Goal: Task Accomplishment & Management: Manage account settings

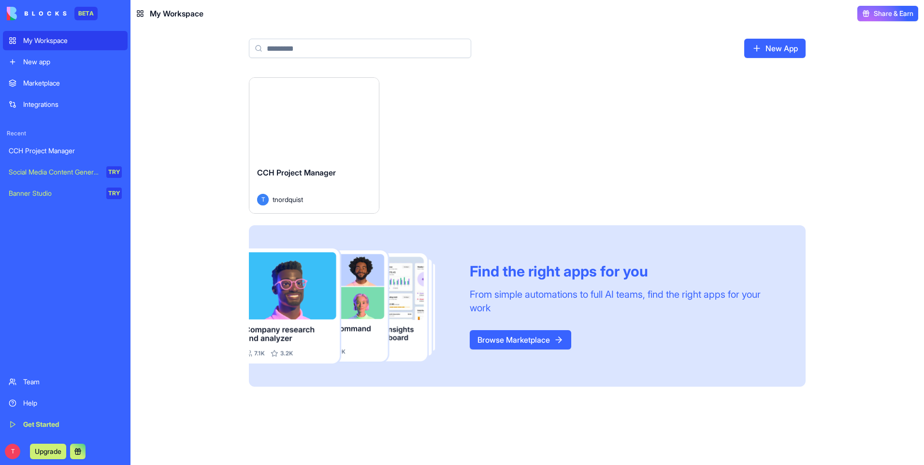
click at [517, 338] on link "Browse Marketplace" at bounding box center [521, 339] width 102 height 19
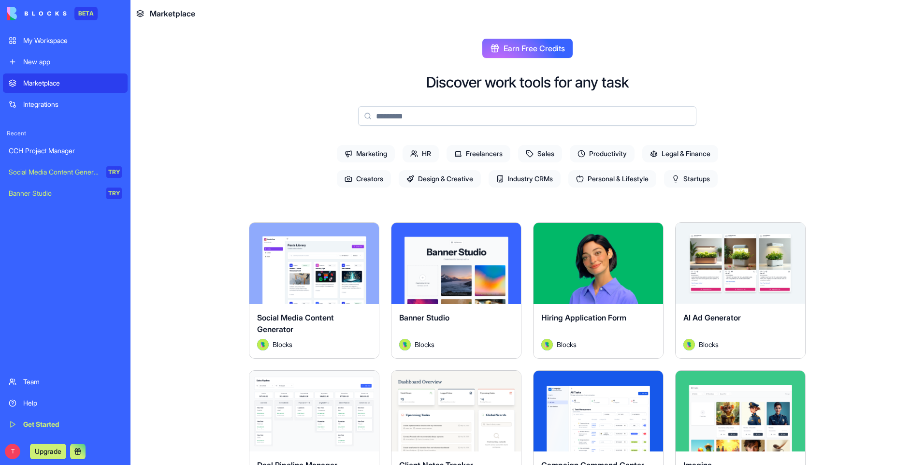
click at [419, 159] on span "HR" at bounding box center [421, 153] width 36 height 17
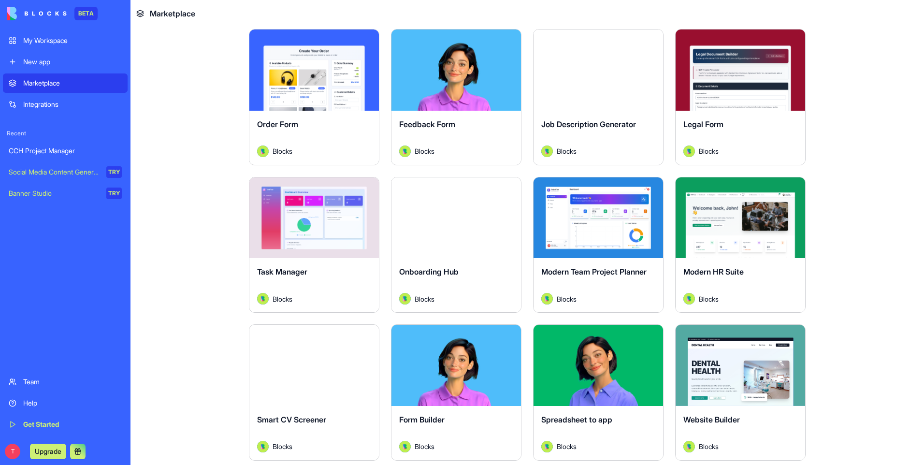
scroll to position [145, 0]
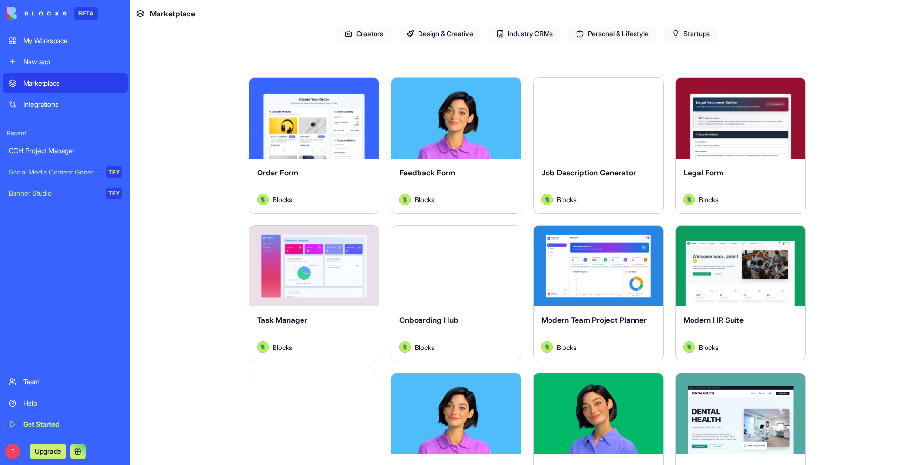
click at [736, 280] on div "Explore" at bounding box center [741, 266] width 130 height 81
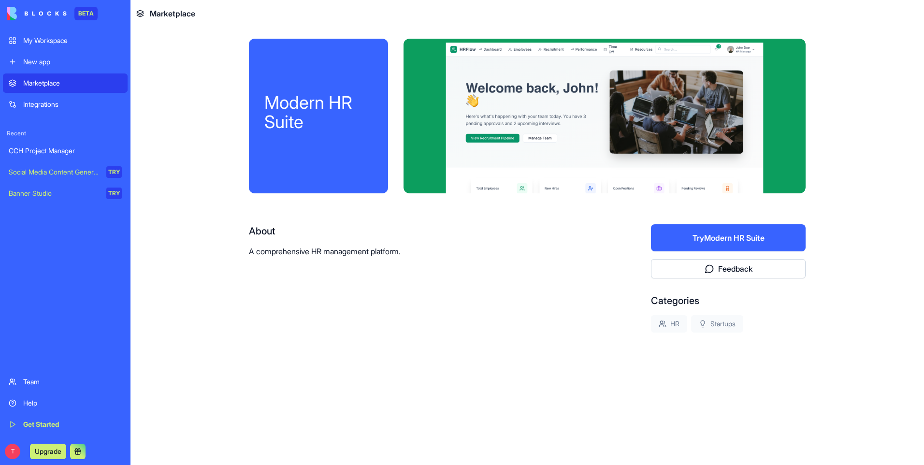
click at [722, 236] on button "Try Modern HR Suite" at bounding box center [728, 237] width 155 height 27
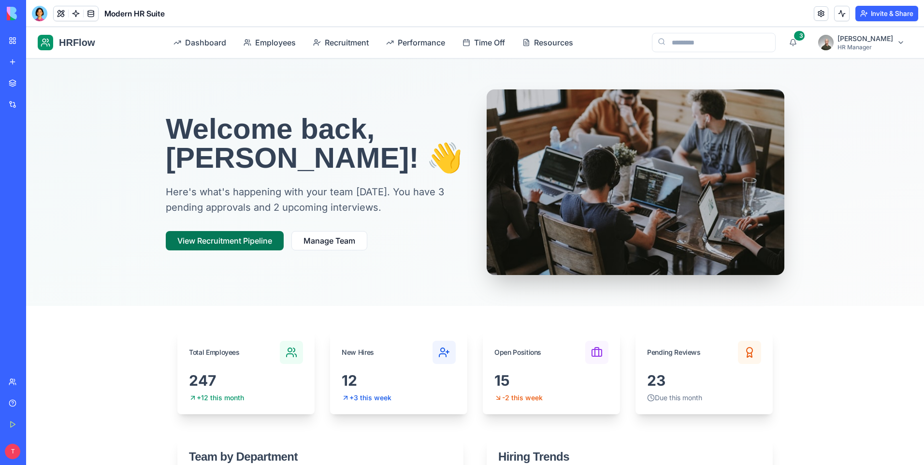
click at [236, 243] on button "View Recruitment Pipeline" at bounding box center [225, 240] width 118 height 19
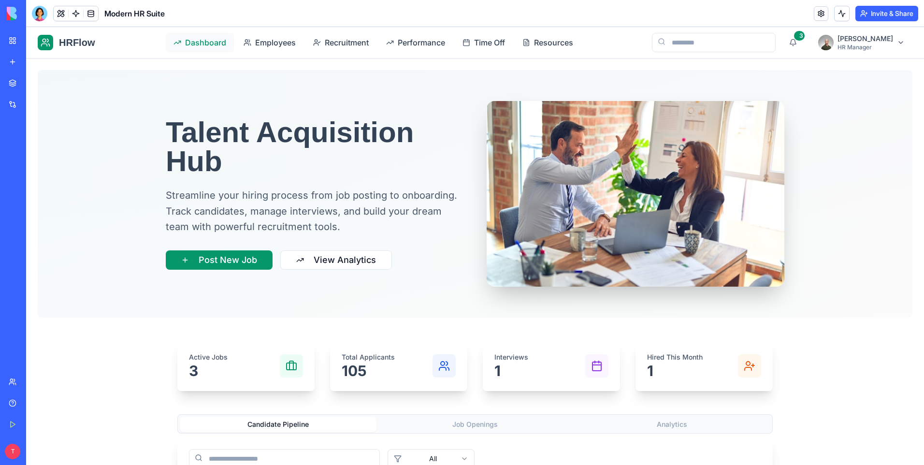
click at [202, 44] on span "Dashboard" at bounding box center [205, 43] width 41 height 12
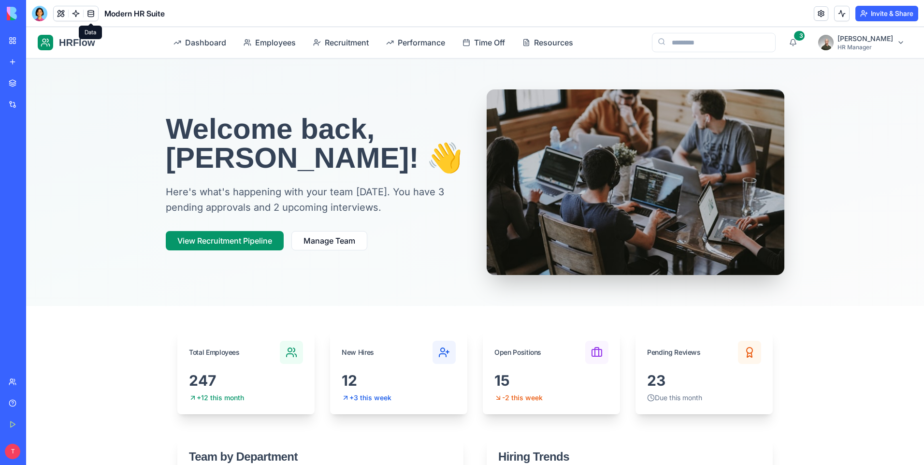
click at [88, 14] on link at bounding box center [91, 13] width 15 height 15
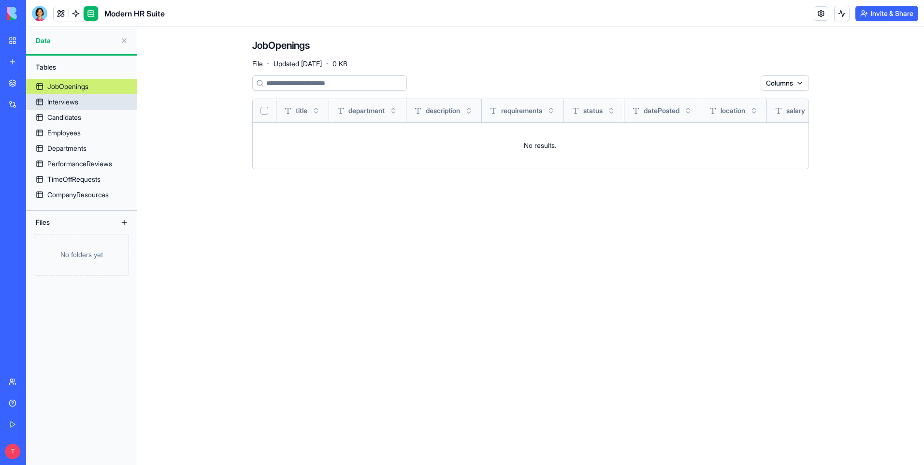
click at [67, 103] on div "Interviews" at bounding box center [62, 102] width 31 height 10
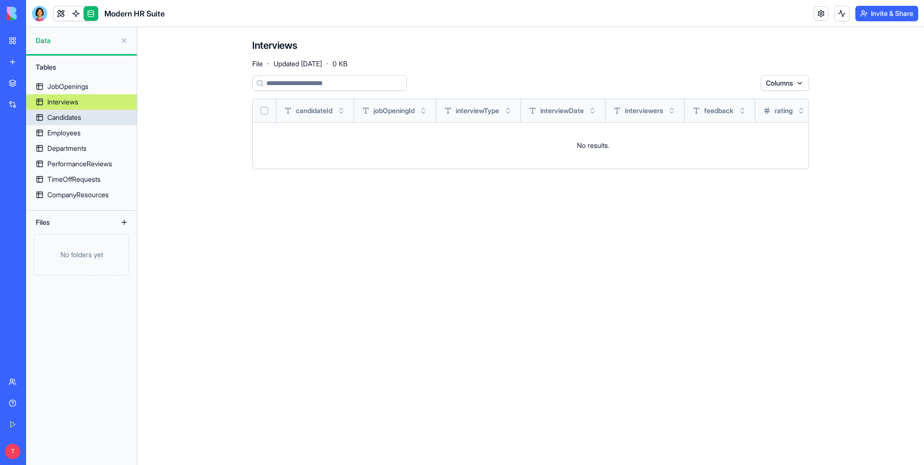
click at [66, 116] on div "Candidates" at bounding box center [64, 118] width 34 height 10
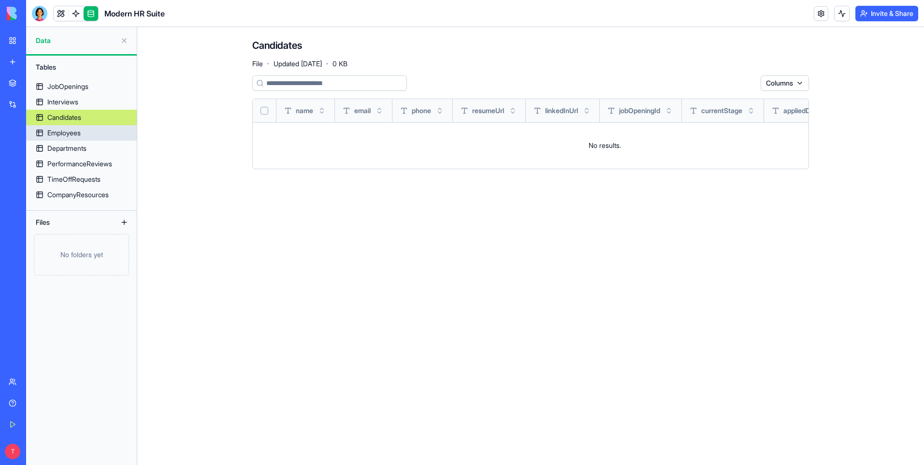
click at [65, 138] on link "Employees" at bounding box center [81, 132] width 111 height 15
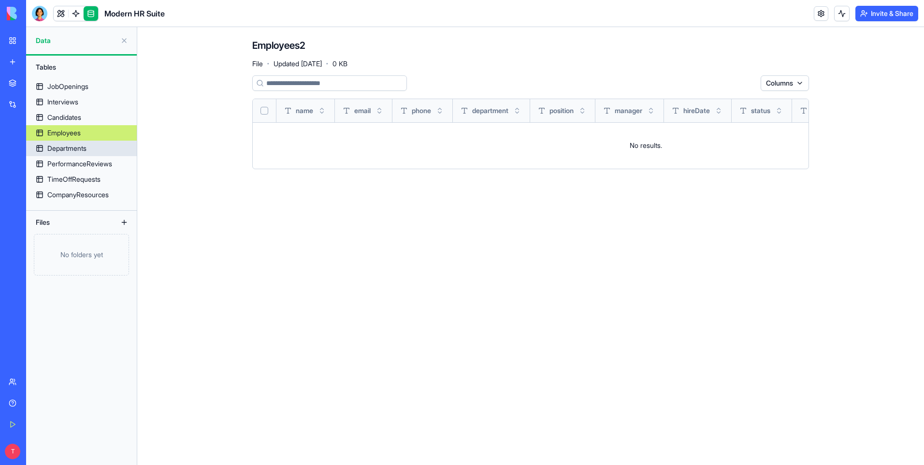
click at [65, 147] on div "Departments" at bounding box center [66, 149] width 39 height 10
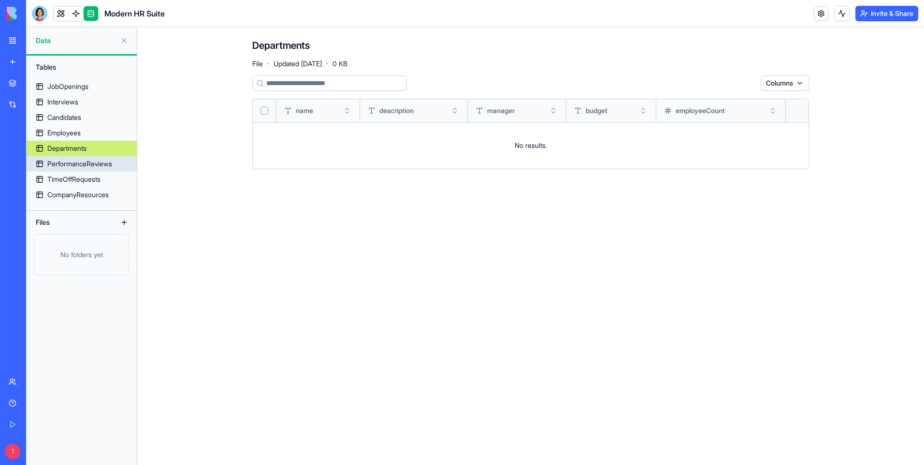
click at [66, 164] on div "PerformanceReviews" at bounding box center [79, 164] width 65 height 10
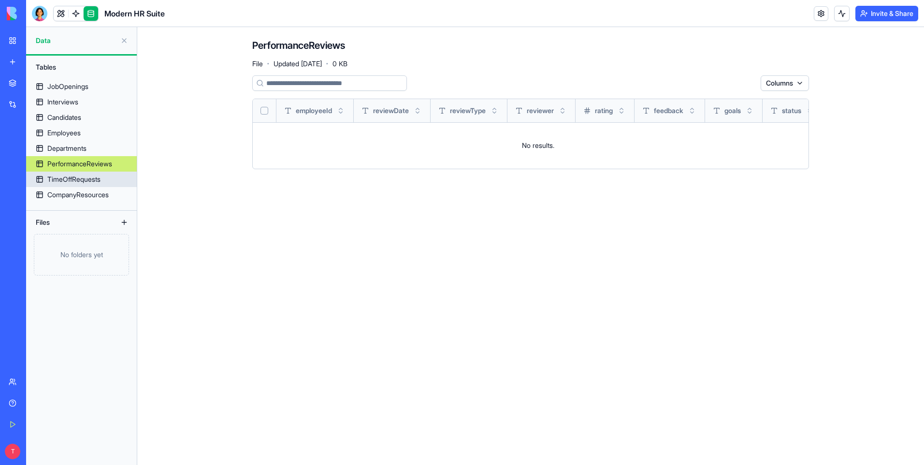
click at [66, 178] on div "TimeOffRequests" at bounding box center [73, 179] width 53 height 10
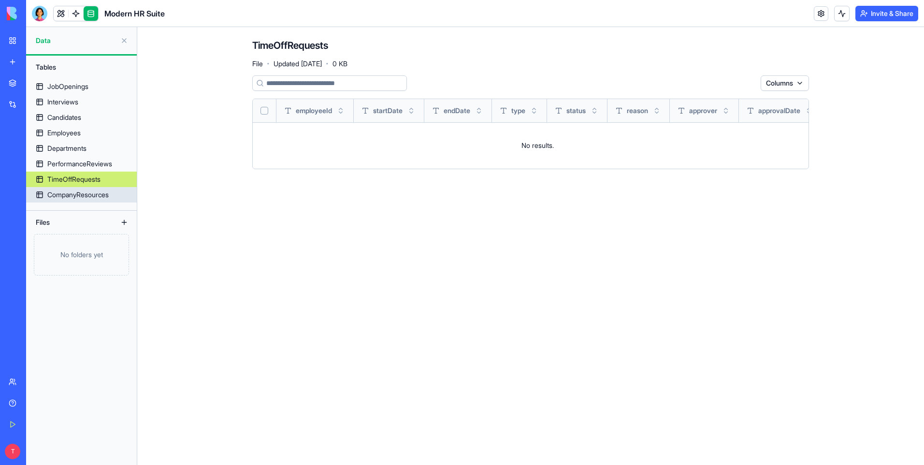
click at [65, 190] on div "CompanyResources" at bounding box center [77, 195] width 61 height 10
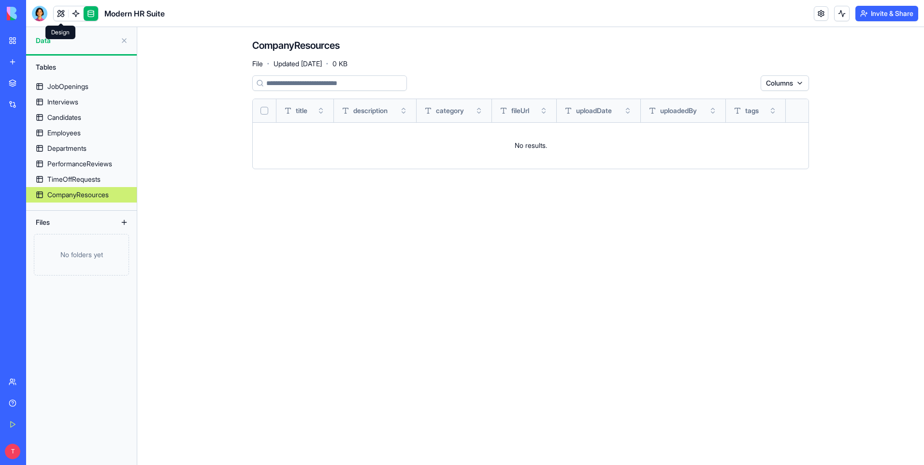
click at [61, 15] on link at bounding box center [61, 13] width 15 height 15
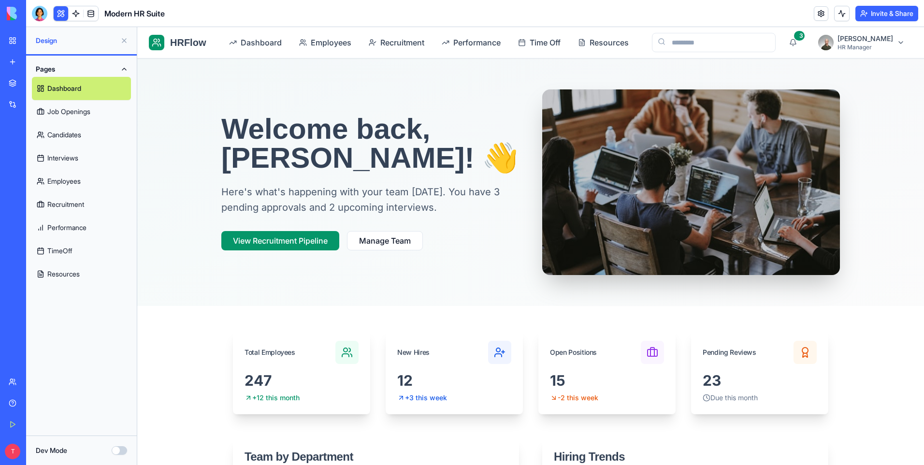
click at [475, 126] on h1 "Welcome back, [PERSON_NAME]! 👋" at bounding box center [370, 144] width 298 height 58
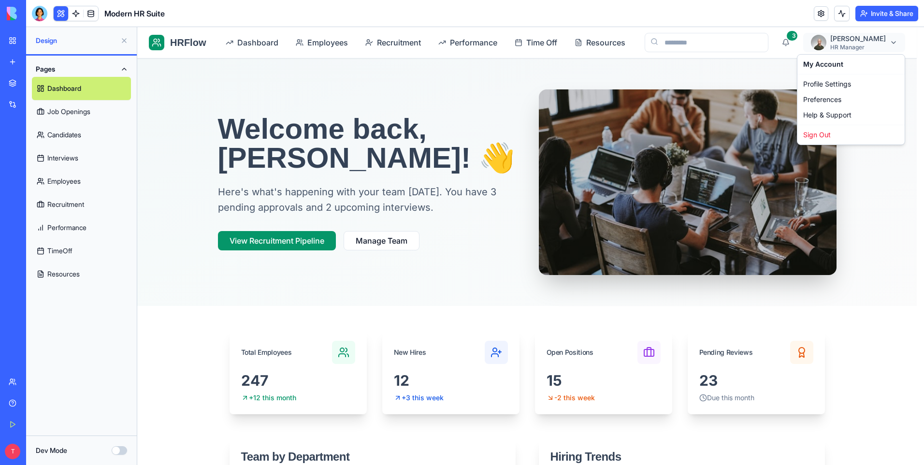
click at [825, 84] on div "Profile Settings" at bounding box center [850, 83] width 103 height 15
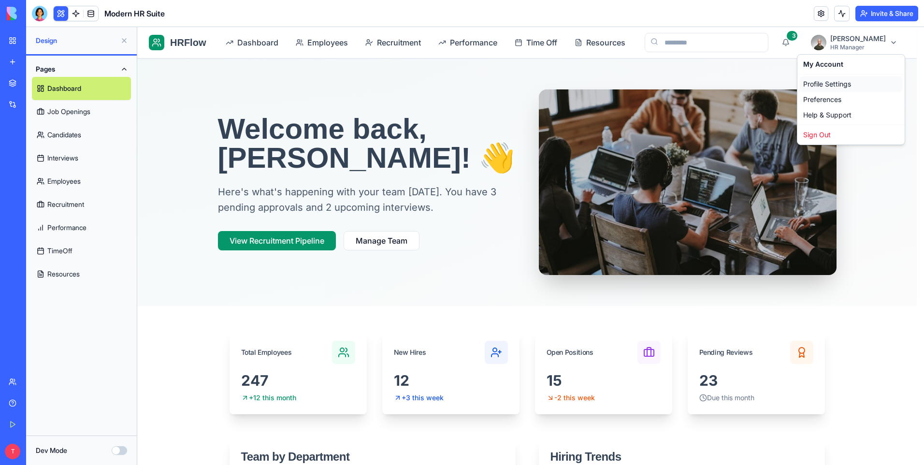
click at [829, 82] on div "Profile Settings" at bounding box center [850, 83] width 103 height 15
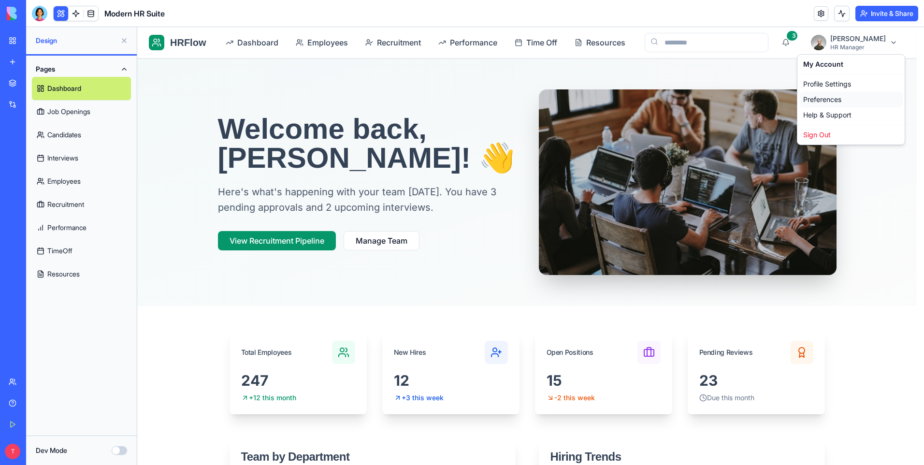
click at [818, 101] on div "Preferences" at bounding box center [850, 99] width 103 height 15
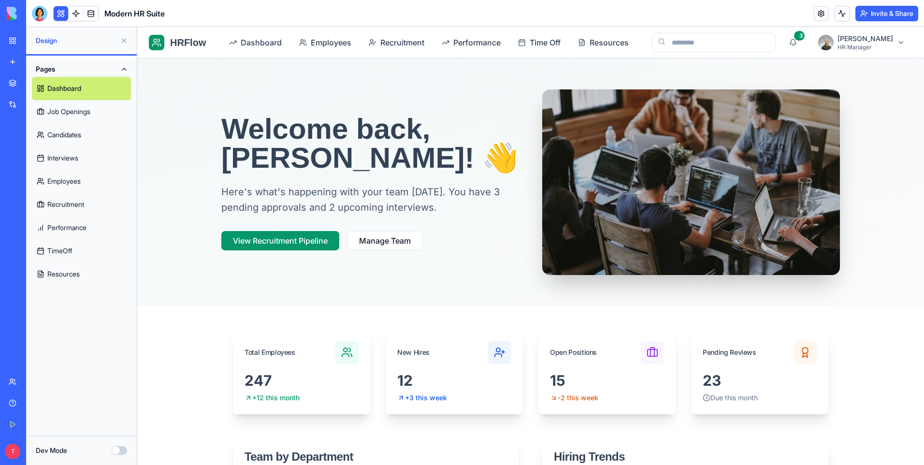
click at [78, 112] on link "Job Openings" at bounding box center [81, 111] width 99 height 23
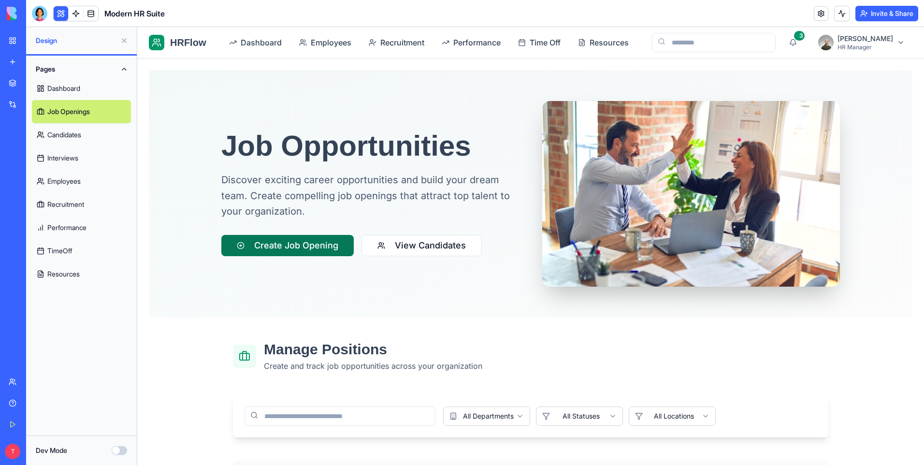
click at [278, 247] on button "Create Job Opening" at bounding box center [287, 245] width 132 height 21
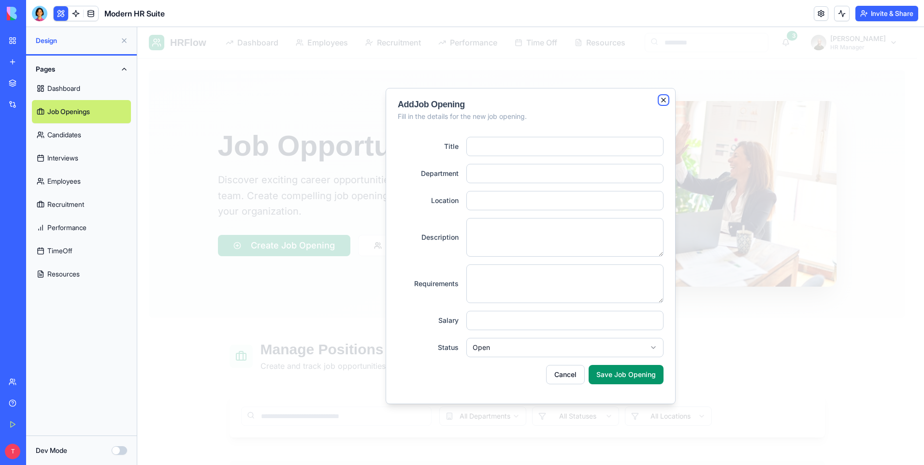
click at [663, 100] on icon "button" at bounding box center [664, 100] width 4 height 4
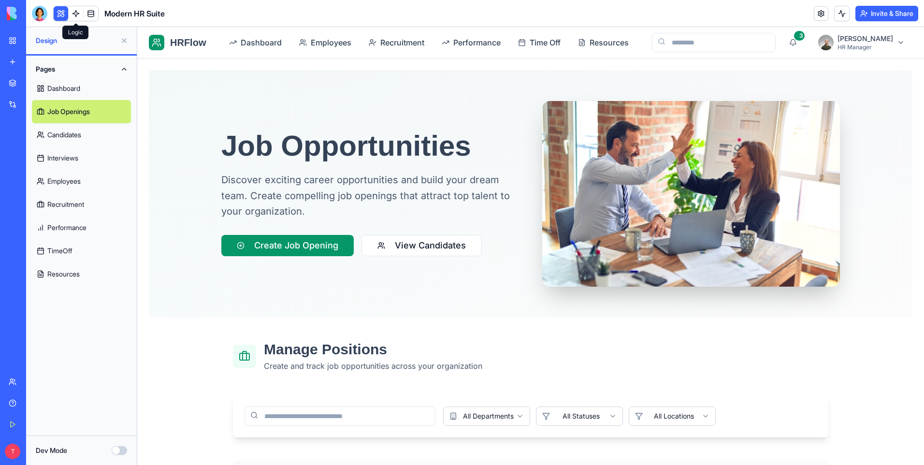
click at [74, 15] on link at bounding box center [76, 13] width 15 height 15
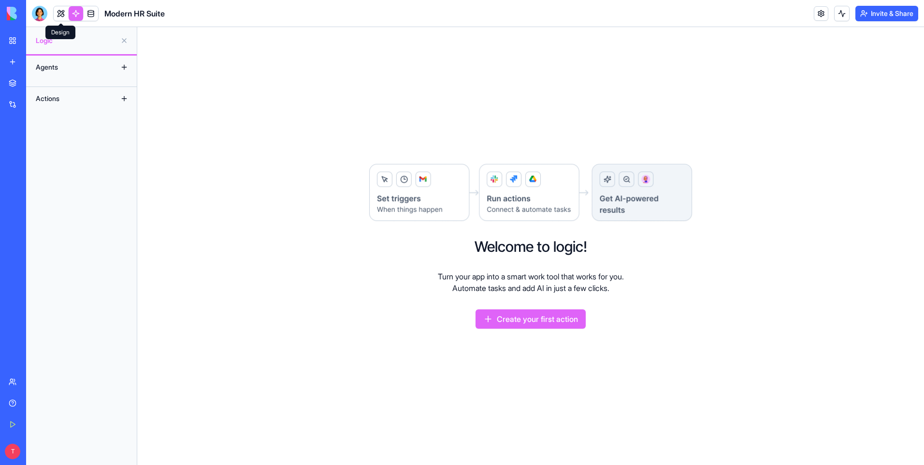
click at [57, 15] on link at bounding box center [61, 13] width 15 height 15
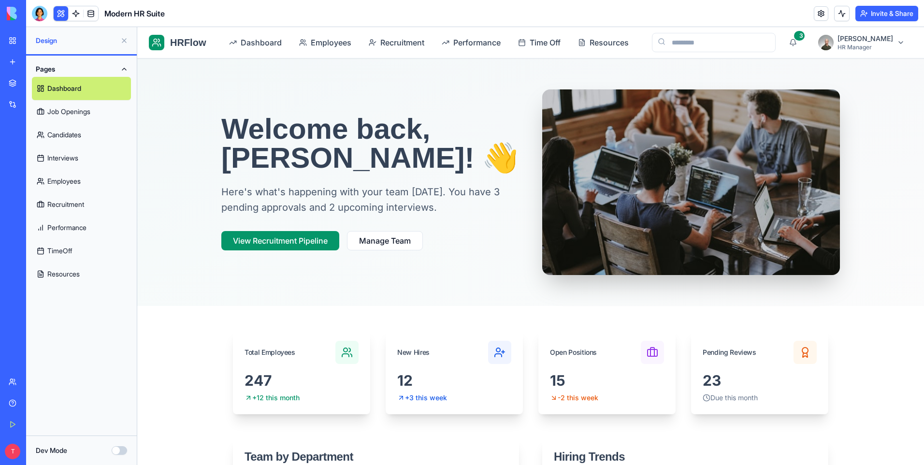
click at [309, 122] on h1 "Welcome back, [PERSON_NAME]! 👋" at bounding box center [370, 144] width 298 height 58
drag, startPoint x: 479, startPoint y: 134, endPoint x: 460, endPoint y: 133, distance: 19.8
click at [460, 133] on h1 "Welcome back, [PERSON_NAME]! 👋" at bounding box center [370, 144] width 298 height 58
click at [459, 133] on h1 "Welcome back, [PERSON_NAME]! 👋" at bounding box center [370, 144] width 298 height 58
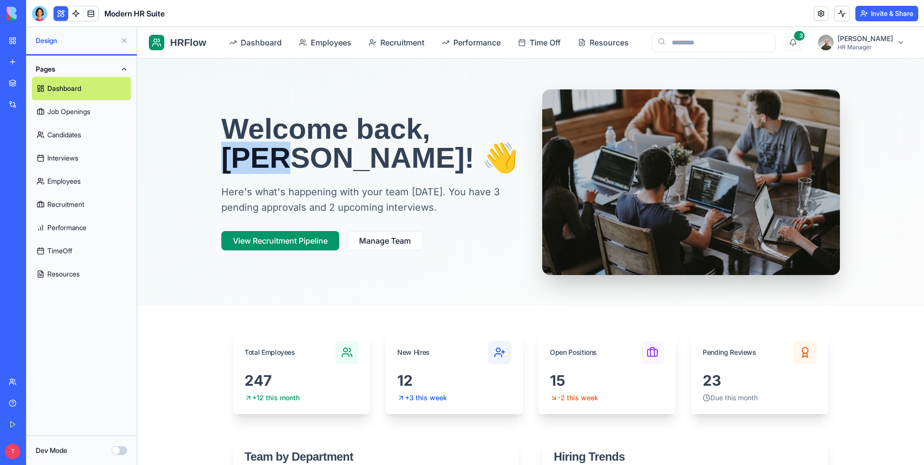
click at [803, 41] on button "3" at bounding box center [793, 42] width 19 height 19
click at [803, 44] on button "3" at bounding box center [793, 42] width 19 height 19
click at [62, 15] on button at bounding box center [61, 13] width 15 height 15
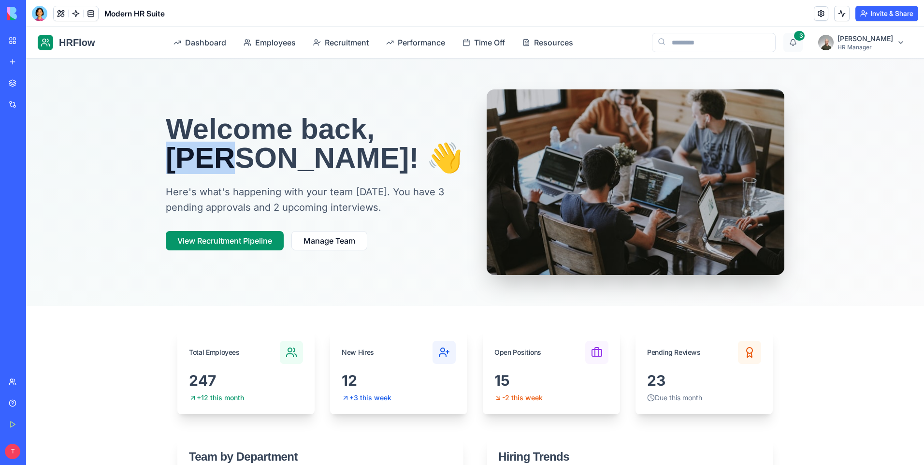
click at [803, 44] on button "3" at bounding box center [793, 42] width 19 height 19
click at [823, 15] on link at bounding box center [821, 13] width 15 height 15
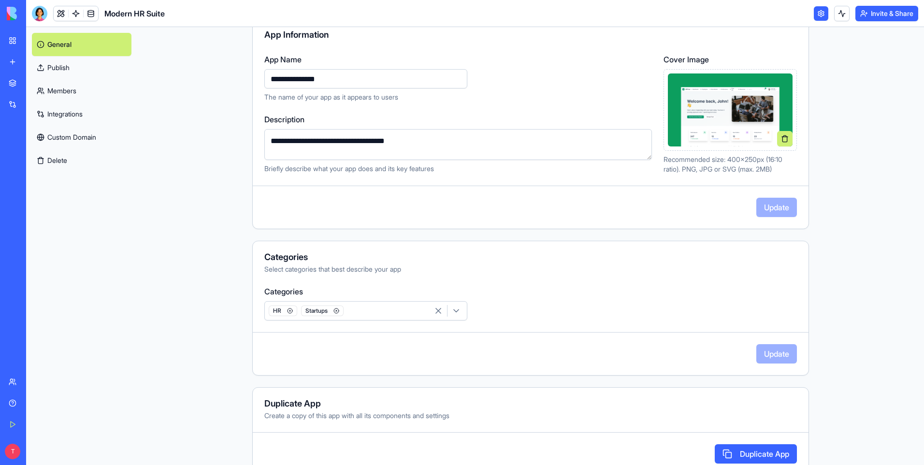
scroll to position [119, 0]
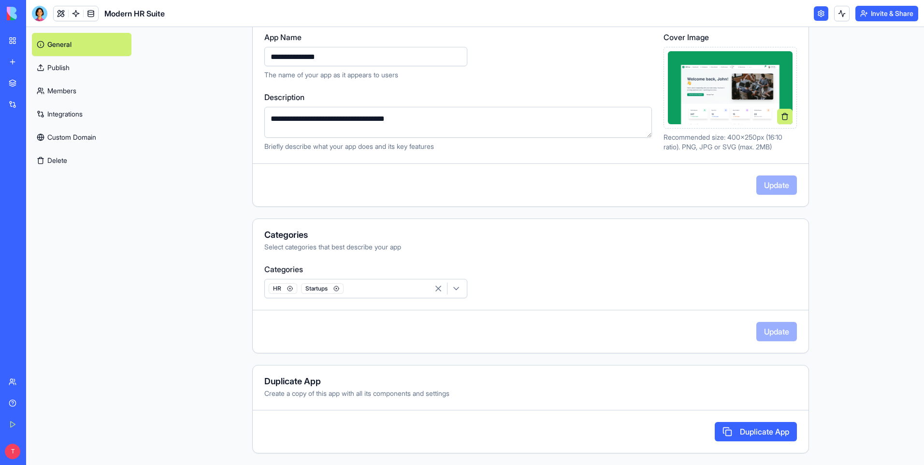
click at [752, 432] on button "Duplicate App" at bounding box center [756, 431] width 82 height 19
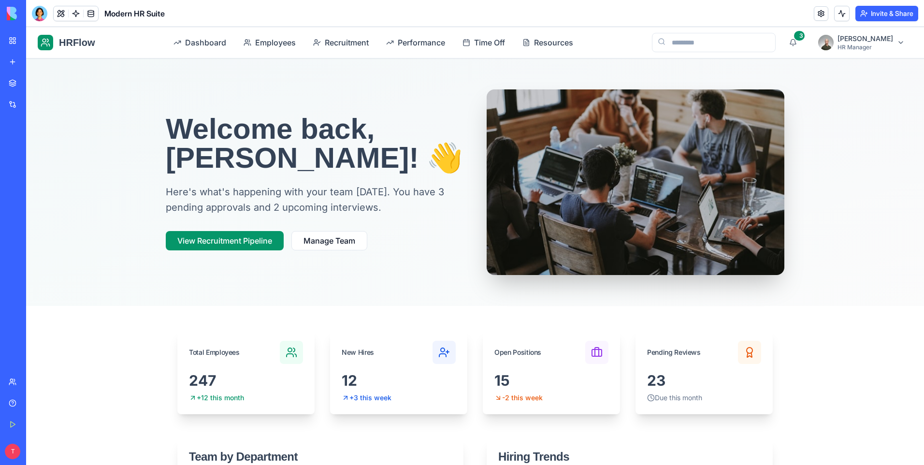
click at [17, 232] on div "Marketplace Integrations Recent CCH Project Manager Modern HR Suite Modern HR S…" at bounding box center [13, 221] width 20 height 297
drag, startPoint x: 41, startPoint y: 170, endPoint x: 35, endPoint y: 170, distance: 5.8
click at [35, 170] on div "Modern HR Suite" at bounding box center [22, 172] width 27 height 10
click at [818, 14] on link at bounding box center [821, 13] width 15 height 15
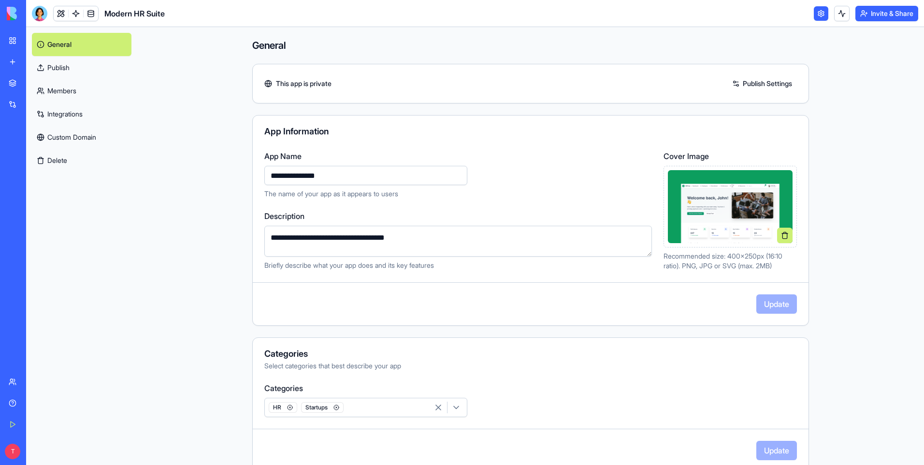
click at [345, 174] on input "**********" at bounding box center [365, 175] width 203 height 19
type input "**********"
click at [351, 199] on div "**********" at bounding box center [458, 210] width 388 height 120
click at [67, 93] on link "Members" at bounding box center [82, 90] width 100 height 23
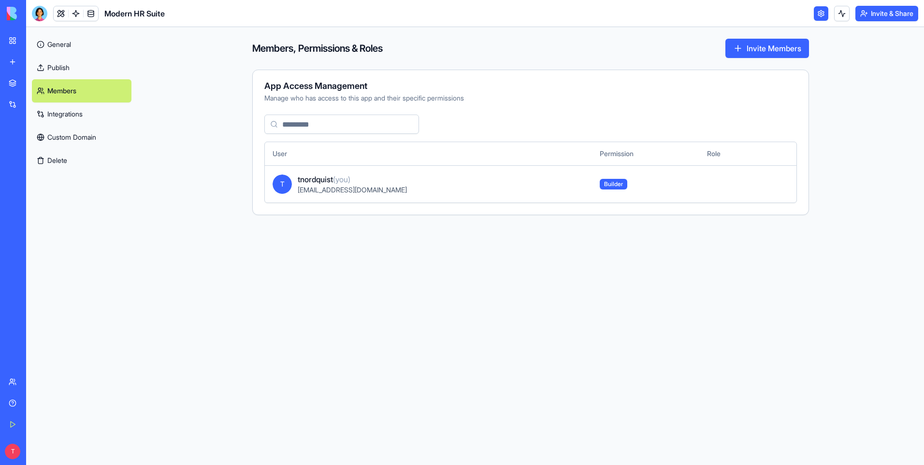
click at [57, 113] on link "Integrations" at bounding box center [82, 113] width 100 height 23
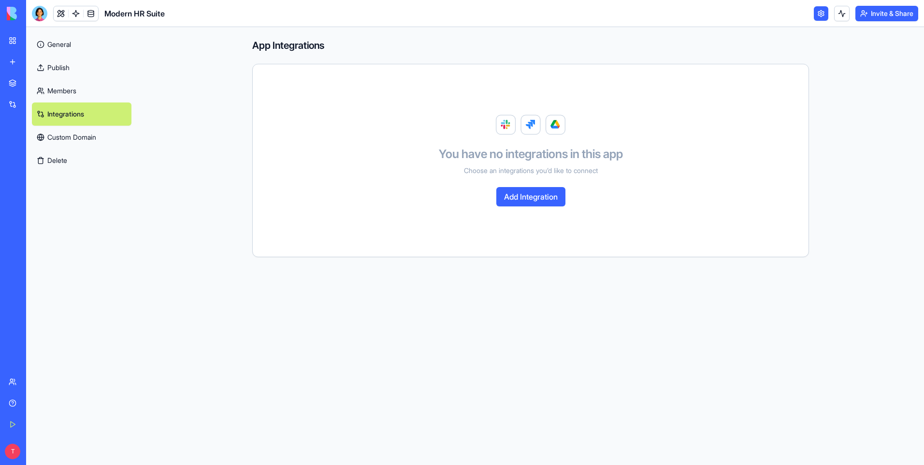
click at [522, 202] on button "Add Integration" at bounding box center [530, 196] width 69 height 19
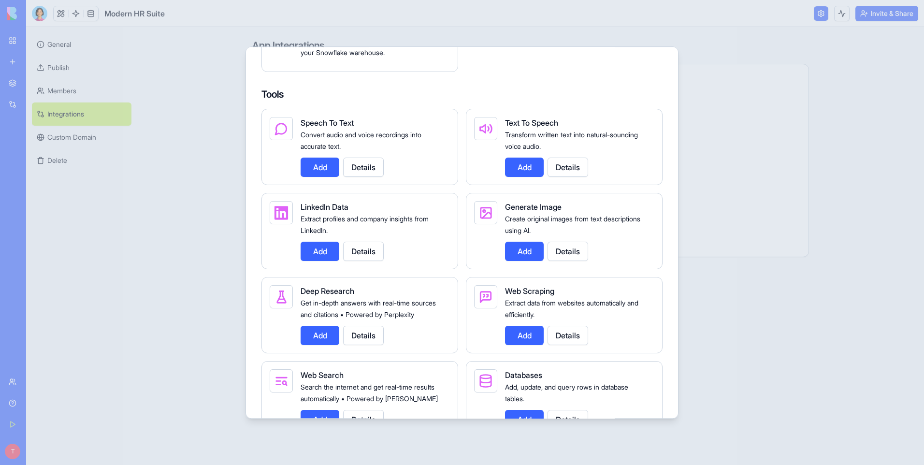
scroll to position [1112, 0]
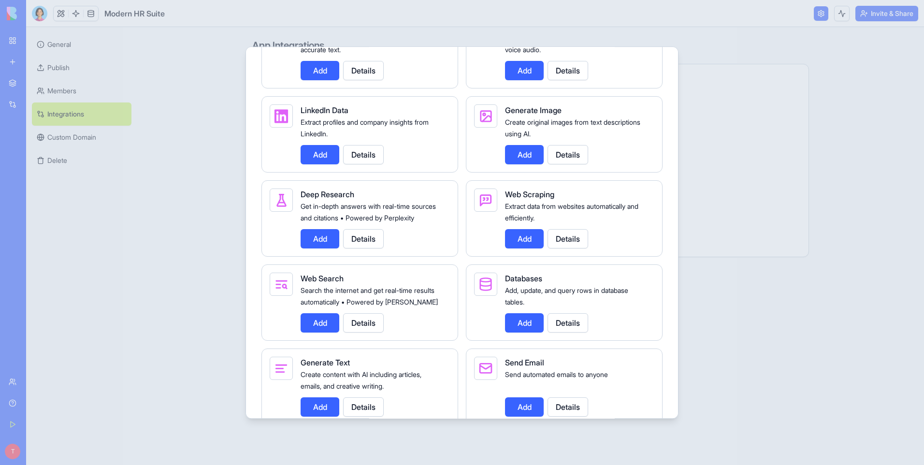
click at [203, 217] on div at bounding box center [462, 232] width 924 height 465
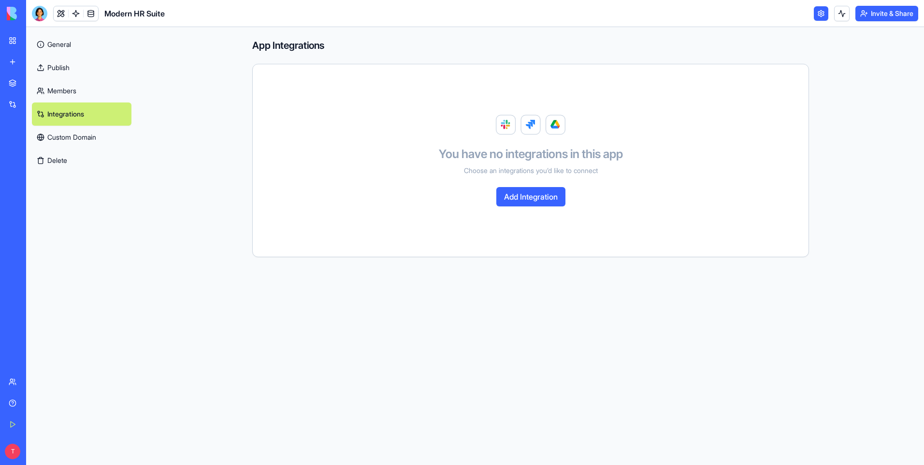
click at [73, 141] on link "Custom Domain" at bounding box center [82, 137] width 100 height 23
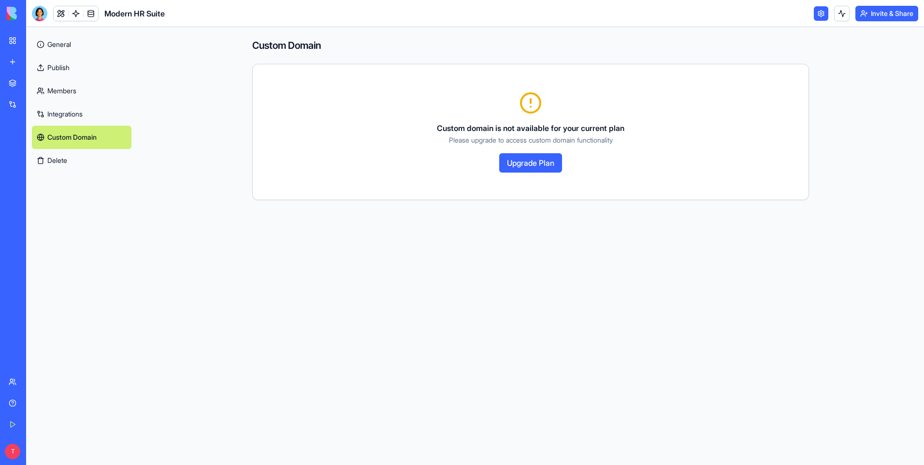
click at [58, 90] on link "Members" at bounding box center [82, 90] width 100 height 23
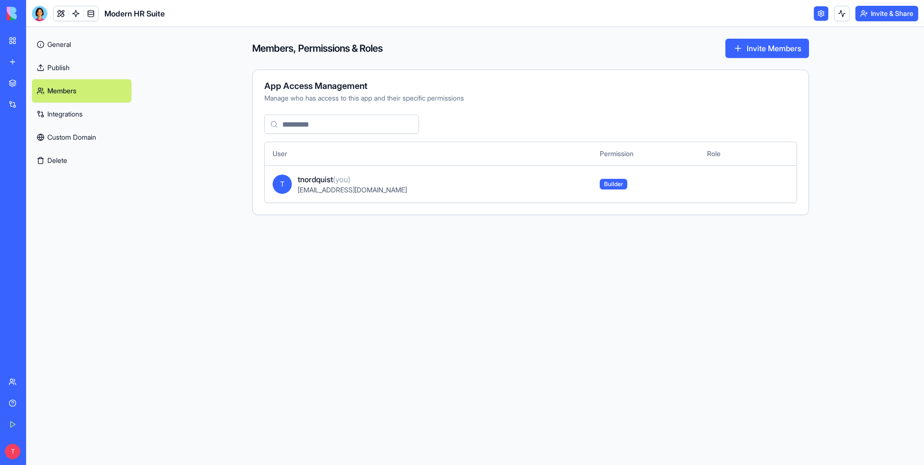
click at [61, 40] on link "General" at bounding box center [82, 44] width 100 height 23
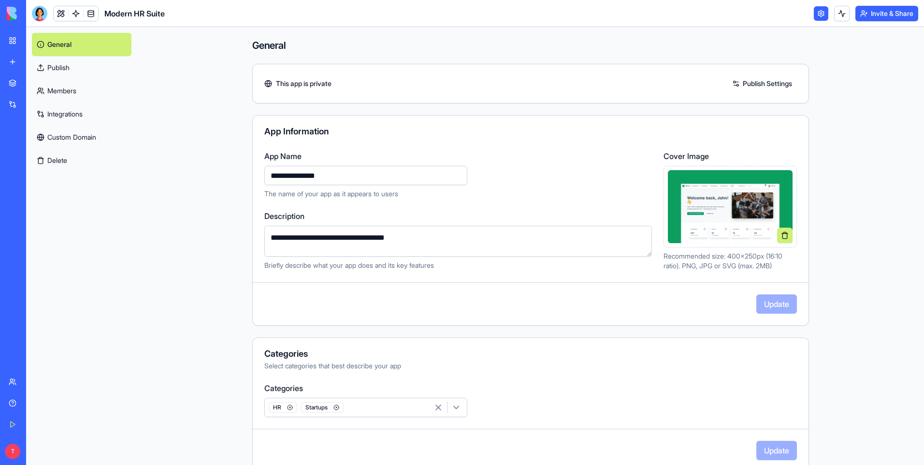
click at [343, 173] on input "**********" at bounding box center [365, 175] width 203 height 19
type input "**********"
click at [779, 308] on button "Update" at bounding box center [776, 303] width 41 height 19
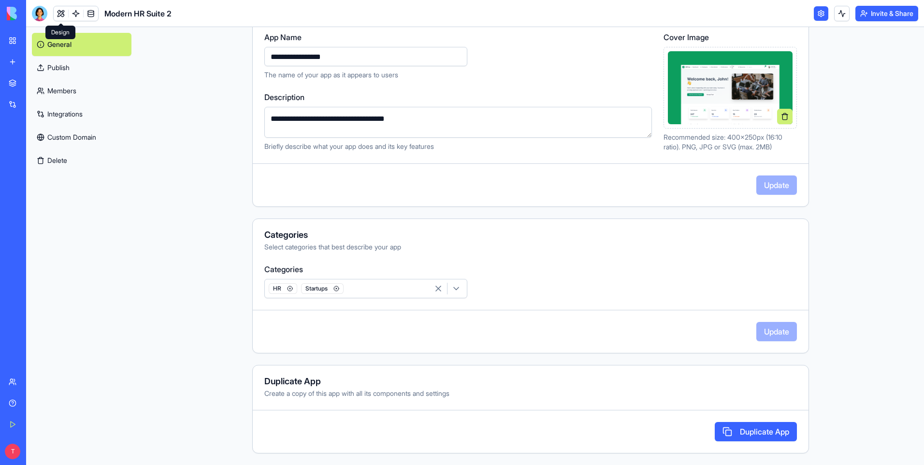
click at [58, 14] on link at bounding box center [61, 13] width 15 height 15
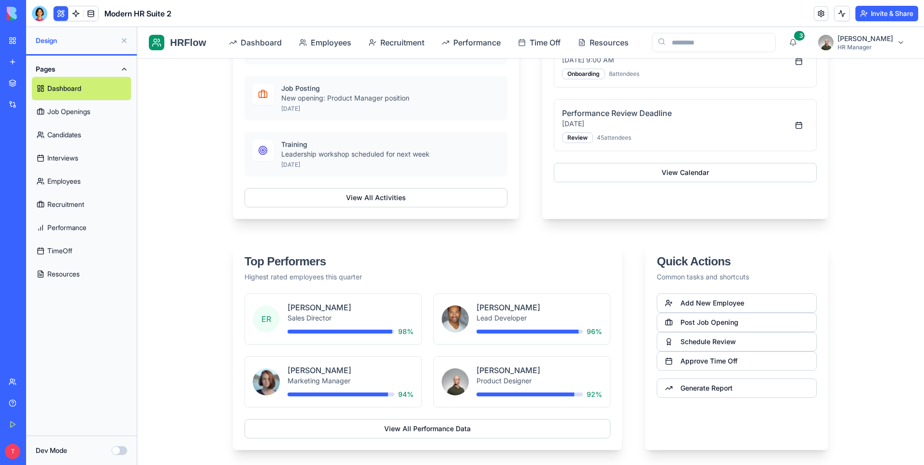
scroll to position [870, 0]
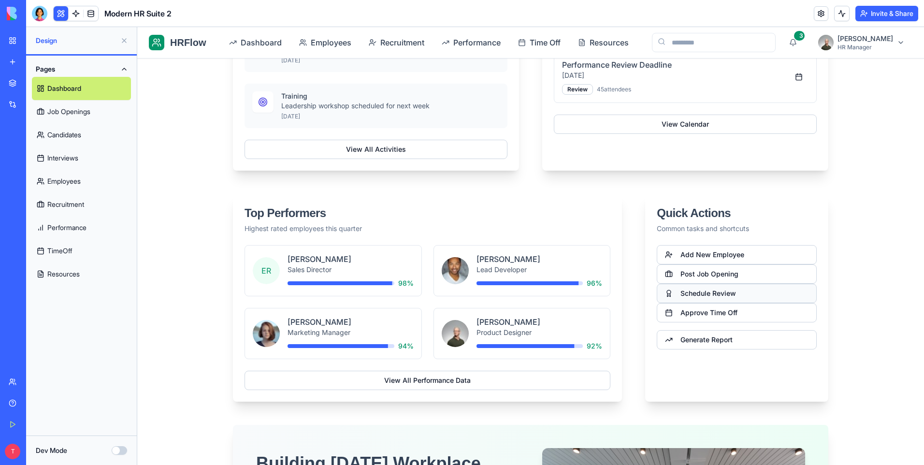
click at [701, 295] on button "Schedule Review" at bounding box center [737, 293] width 160 height 19
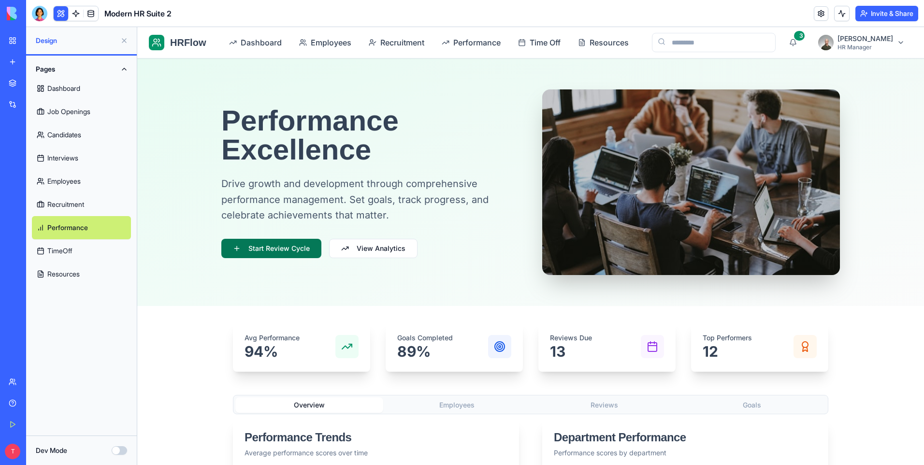
click at [269, 251] on button "Start Review Cycle" at bounding box center [271, 248] width 100 height 19
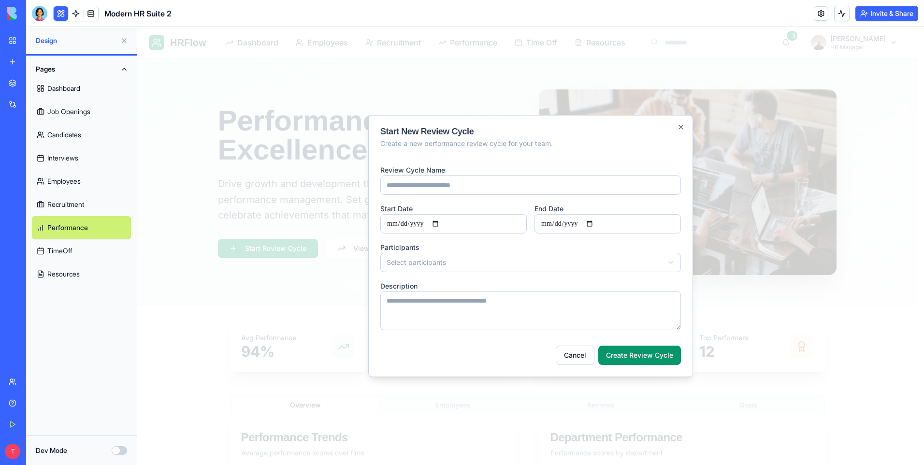
click at [414, 185] on input "Review Cycle Name" at bounding box center [530, 184] width 301 height 19
type input "**********"
click at [447, 222] on input "Start Date" at bounding box center [453, 223] width 146 height 19
type input "**********"
click at [599, 225] on input "End Date" at bounding box center [608, 223] width 146 height 19
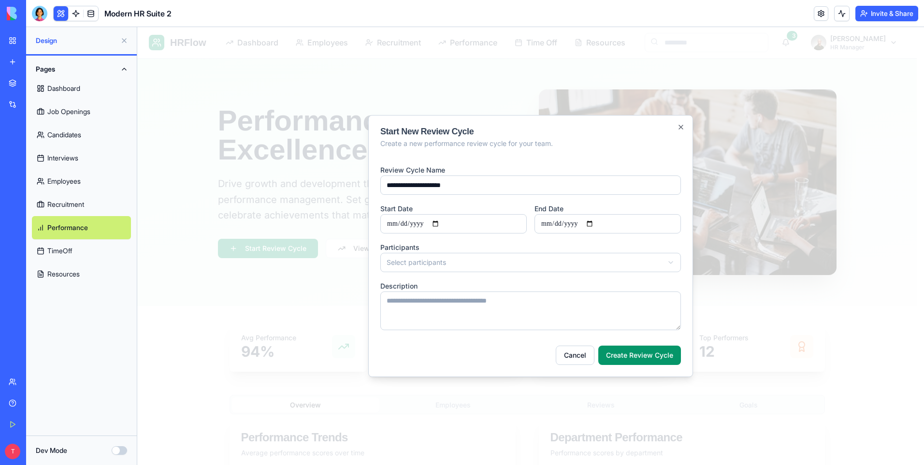
type input "**********"
click at [506, 243] on div "Participants Select participants" at bounding box center [530, 256] width 301 height 31
click at [650, 355] on button "Create Review Cycle" at bounding box center [639, 355] width 83 height 19
click at [615, 355] on button "Create Review Cycle" at bounding box center [639, 355] width 83 height 19
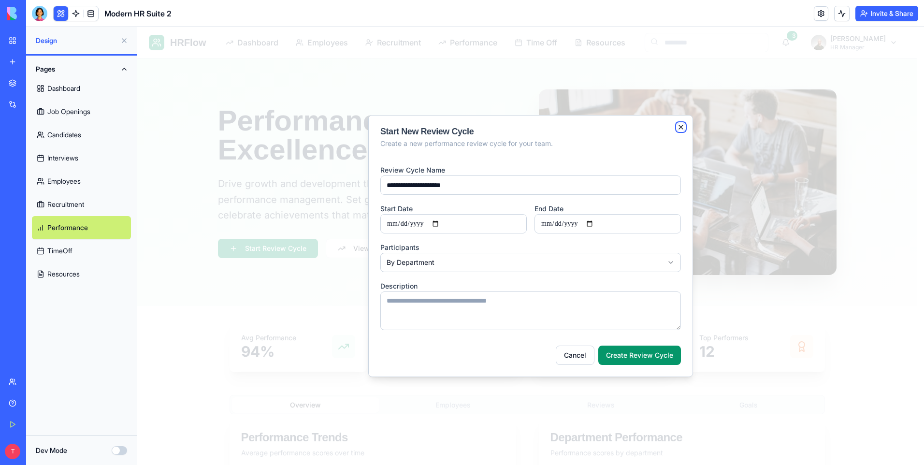
click at [681, 126] on icon "button" at bounding box center [681, 127] width 8 height 8
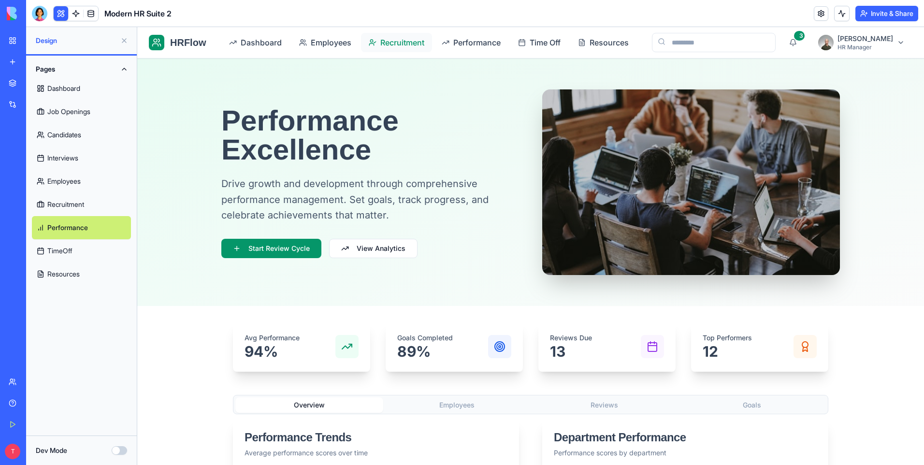
click at [401, 43] on span "Recruitment" at bounding box center [402, 43] width 44 height 12
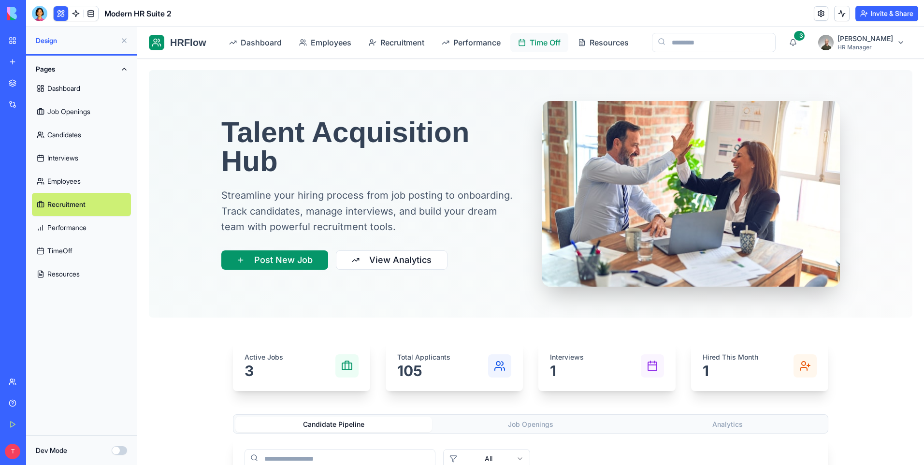
click at [539, 40] on span "Time Off" at bounding box center [545, 43] width 31 height 12
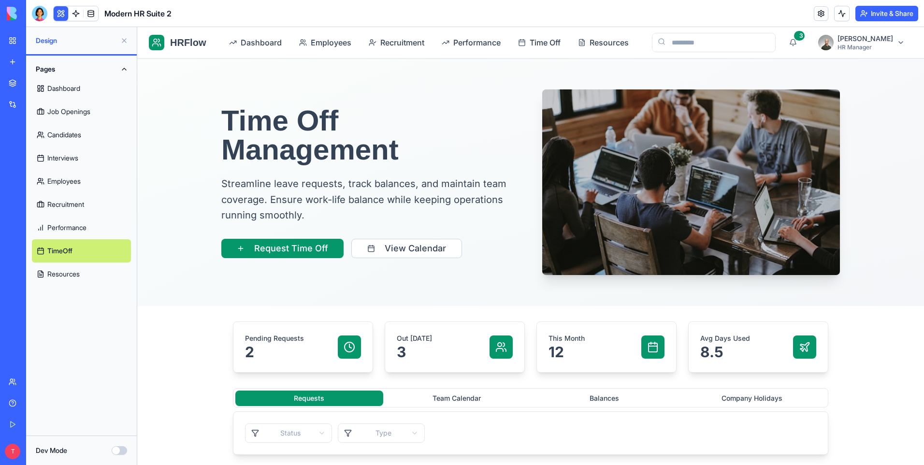
click at [67, 273] on link "Resources" at bounding box center [81, 273] width 99 height 23
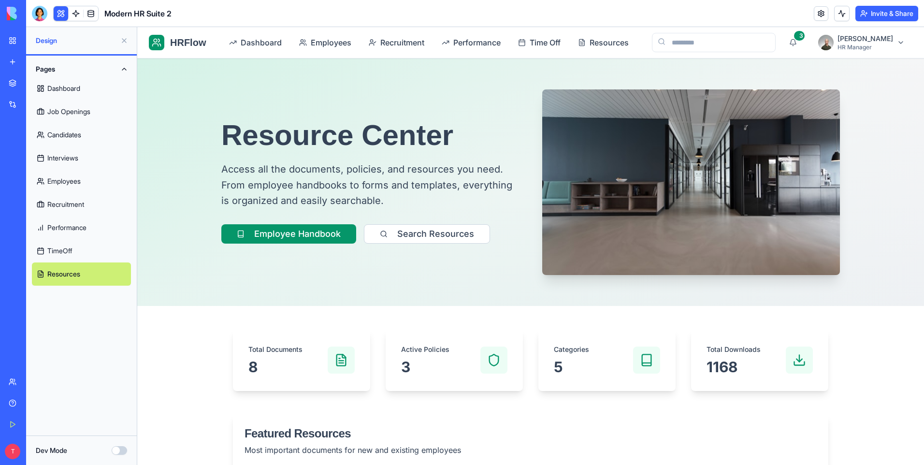
click at [63, 253] on link "TimeOff" at bounding box center [81, 250] width 99 height 23
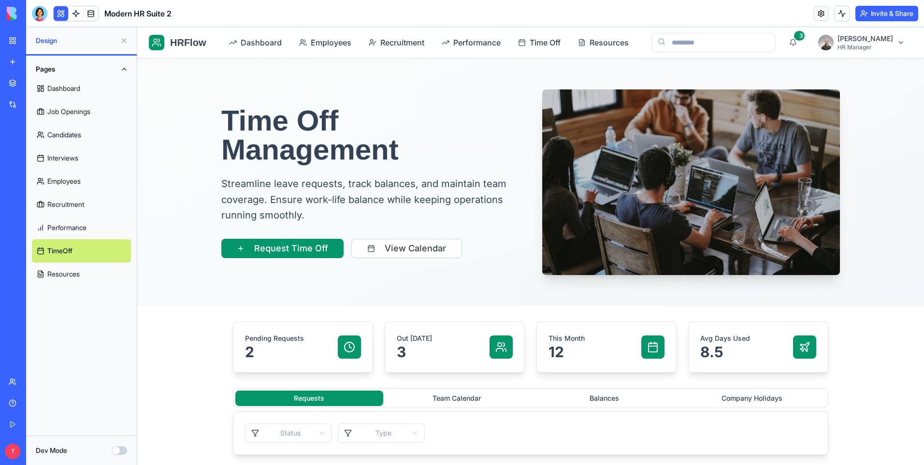
click at [42, 12] on div at bounding box center [39, 13] width 15 height 15
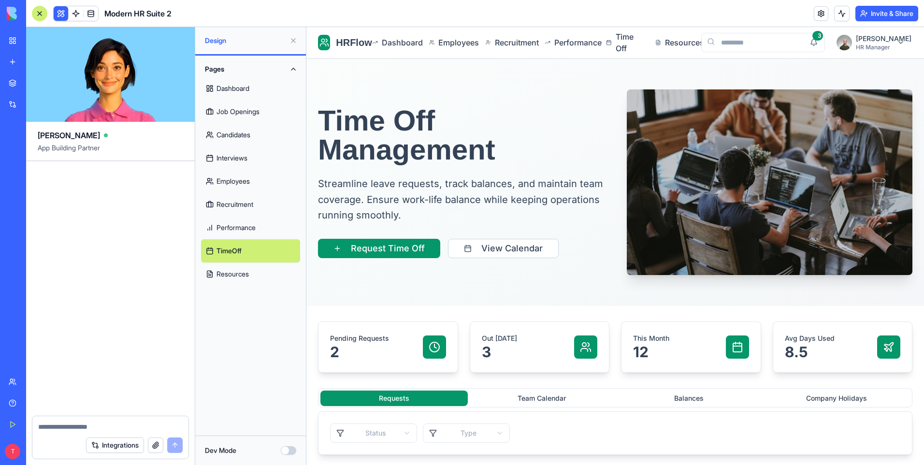
click at [69, 423] on textarea at bounding box center [110, 427] width 145 height 10
type textarea "**********"
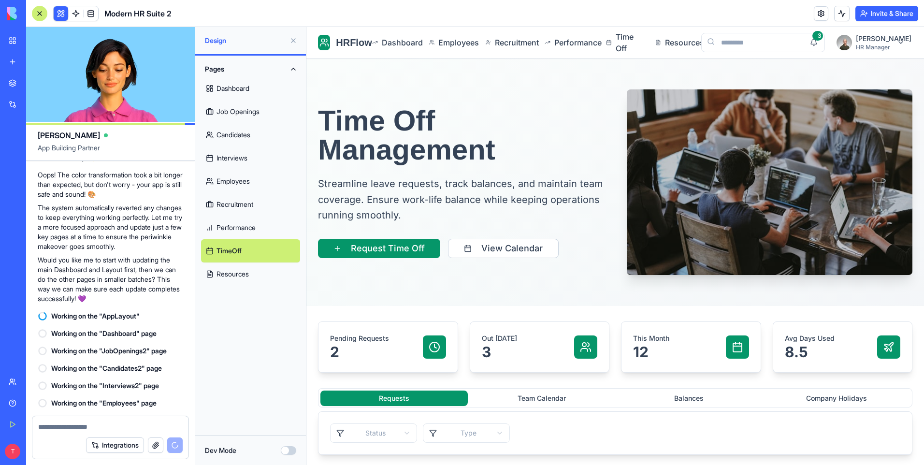
scroll to position [290, 0]
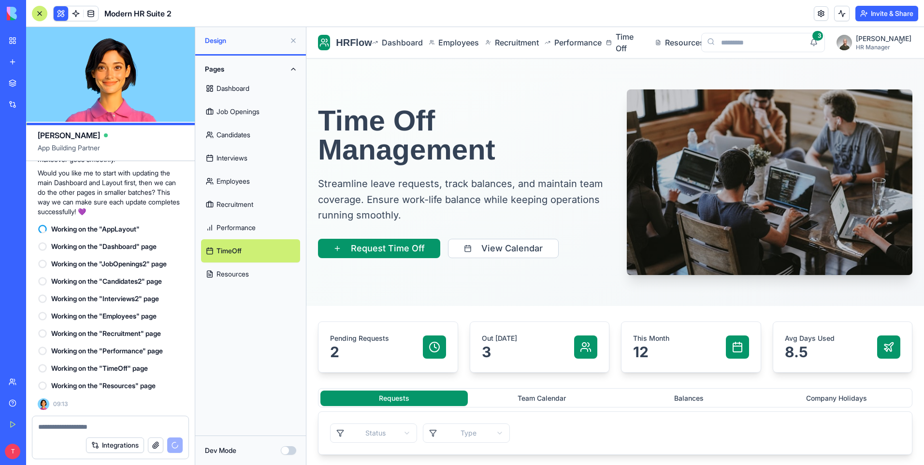
click at [76, 425] on textarea at bounding box center [110, 427] width 145 height 10
click at [158, 428] on textarea "**********" at bounding box center [110, 427] width 145 height 10
type textarea "**********"
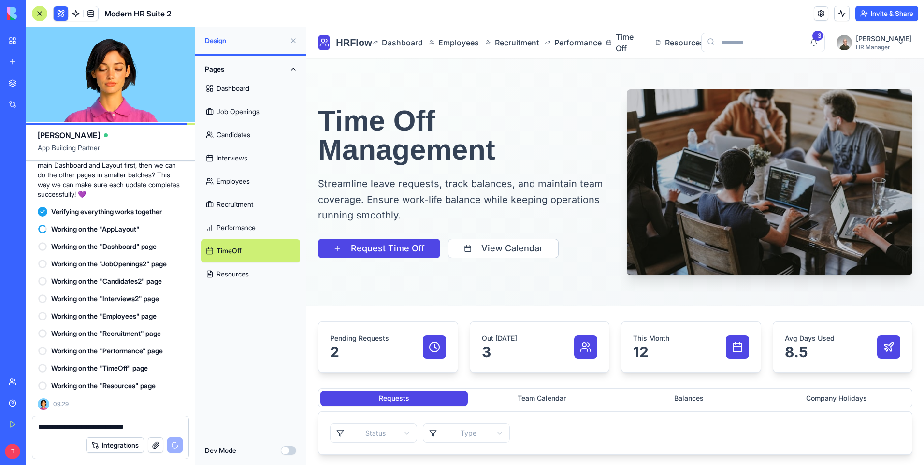
click at [172, 426] on textarea "**********" at bounding box center [110, 427] width 145 height 10
click at [99, 428] on textarea "**********" at bounding box center [110, 427] width 145 height 10
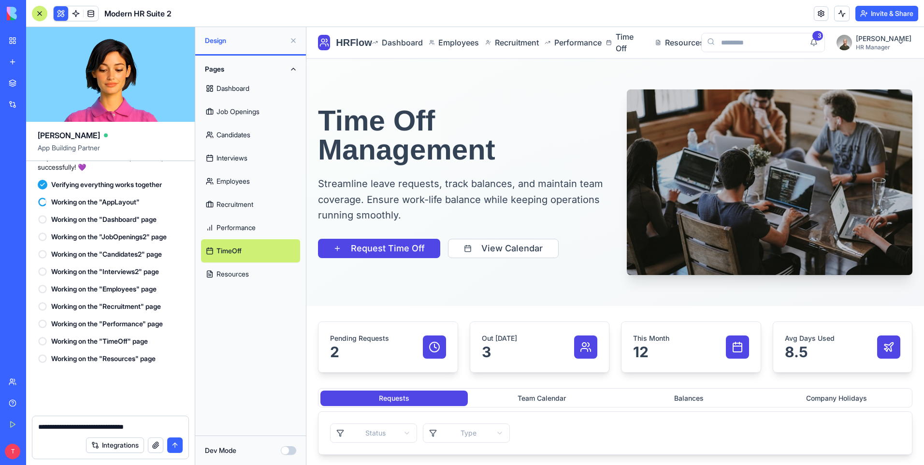
drag, startPoint x: 117, startPoint y: 424, endPoint x: 35, endPoint y: 423, distance: 82.2
click at [35, 423] on div "**********" at bounding box center [110, 423] width 156 height 15
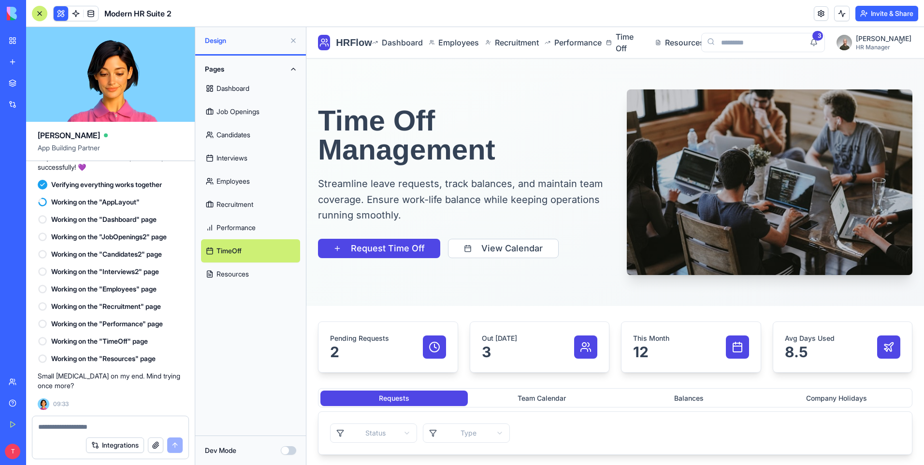
click at [113, 427] on textarea at bounding box center [110, 427] width 145 height 10
paste textarea "**********"
type textarea "**********"
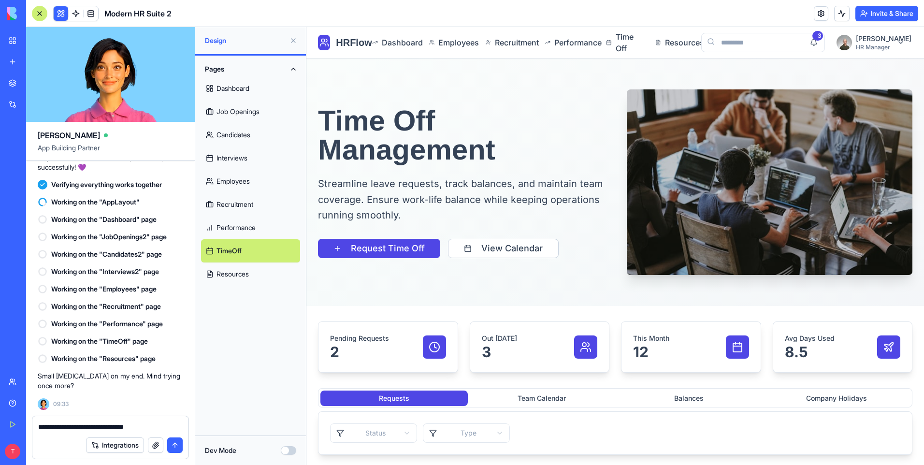
click at [175, 446] on button "submit" at bounding box center [174, 444] width 15 height 15
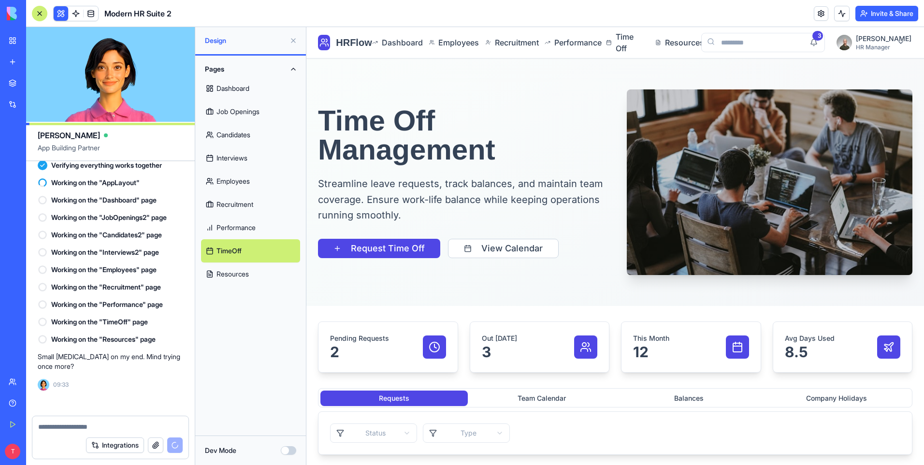
scroll to position [523, 0]
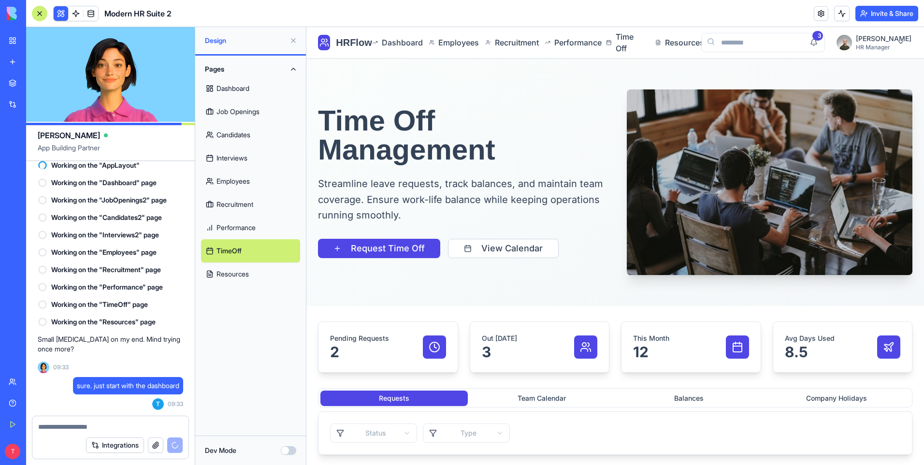
click at [236, 88] on link "Dashboard" at bounding box center [250, 88] width 99 height 23
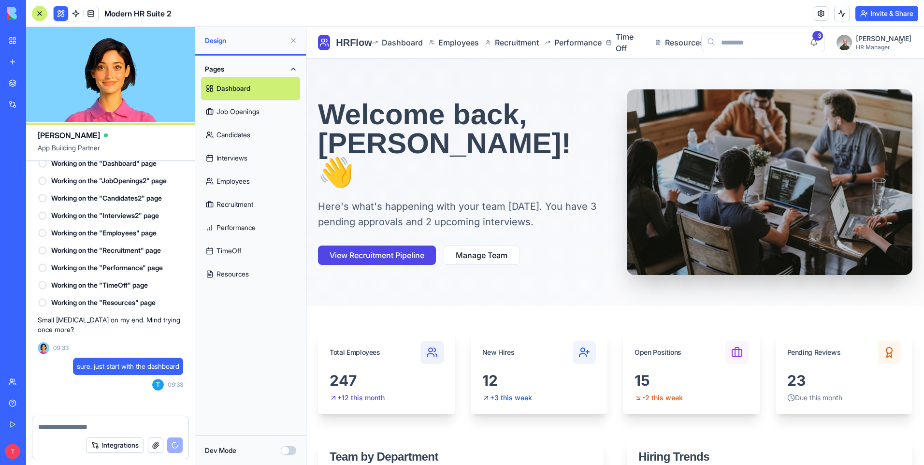
scroll to position [559, 0]
